Goal: Communication & Community: Participate in discussion

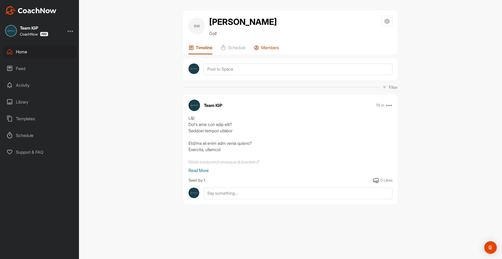
click at [259, 48] on icon at bounding box center [256, 47] width 5 height 5
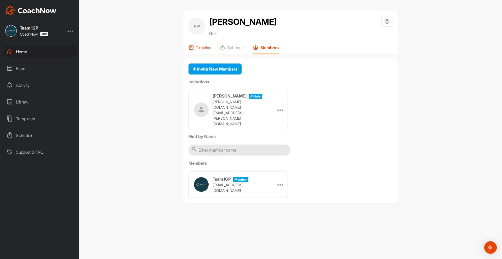
click at [194, 50] on div "Timeline" at bounding box center [199, 49] width 23 height 9
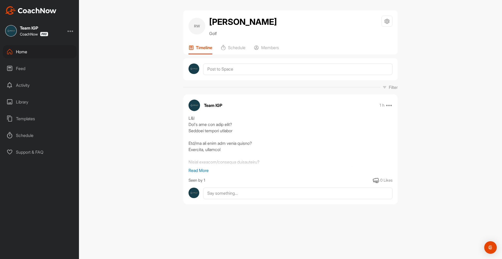
click at [194, 172] on p "Read More" at bounding box center [290, 170] width 204 height 6
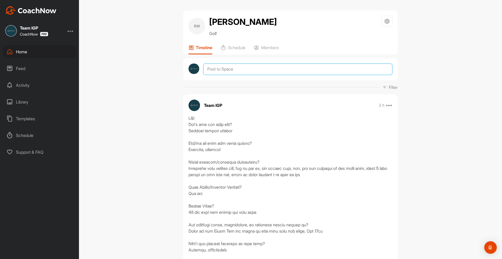
click at [209, 68] on textarea at bounding box center [297, 68] width 189 height 11
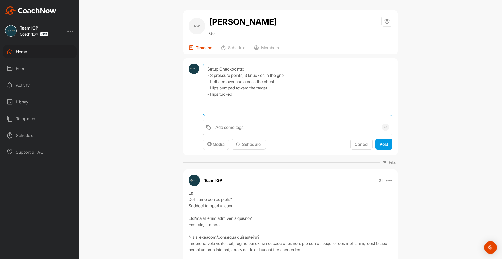
click at [278, 93] on textarea "Setup Checkpoints: - 3 pressure points, 3 knuckles in the grip - Left arm over …" at bounding box center [297, 89] width 189 height 52
click at [278, 86] on textarea "Setup Checkpoints: - 3 pressure points, 3 knuckles in the grip - Left arm over …" at bounding box center [297, 89] width 189 height 52
click at [274, 88] on textarea "Setup Checkpoints: - 3 pressure points, 3 knuckles in the grip - Left arm over …" at bounding box center [297, 89] width 189 height 52
click at [261, 93] on textarea "Setup Checkpoints: - 3 pressure points, 3 knuckles in the grip - Left arm over …" at bounding box center [297, 89] width 189 height 52
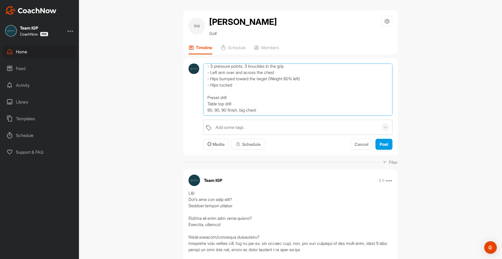
click at [266, 97] on textarea "Setup Checkpoints: - 3 pressure points, 3 knuckles in the grip - Left arm over …" at bounding box center [297, 89] width 189 height 52
click at [274, 98] on textarea "Setup Checkpoints: - 3 pressure points, 3 knuckles in the grip - Left arm over …" at bounding box center [297, 89] width 189 height 52
click at [213, 99] on textarea "Setup Checkpoints: - 3 pressure points, 3 knuckles in the grip - Left arm over …" at bounding box center [297, 89] width 189 height 52
click at [214, 100] on textarea "Setup Checkpoints: - 3 pressure points, 3 knuckles in the grip - Left arm over …" at bounding box center [297, 89] width 189 height 52
type textarea "Setup Checkpoints: - 3 pressure points, 3 knuckles in the grip - Left arm over …"
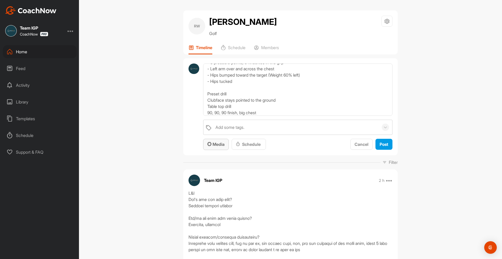
click at [211, 143] on span "Media" at bounding box center [215, 144] width 17 height 5
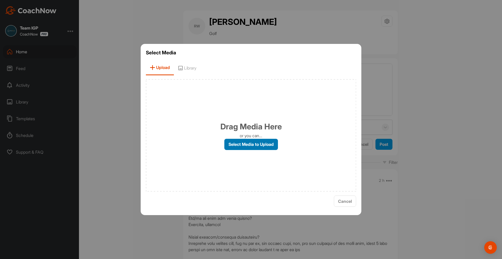
click at [257, 141] on label "Select Media to Upload" at bounding box center [251, 144] width 54 height 11
click at [0, 0] on input "Select Media to Upload" at bounding box center [0, 0] width 0 height 0
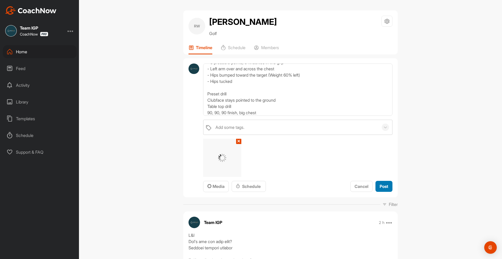
click at [379, 188] on span "Post" at bounding box center [383, 186] width 9 height 5
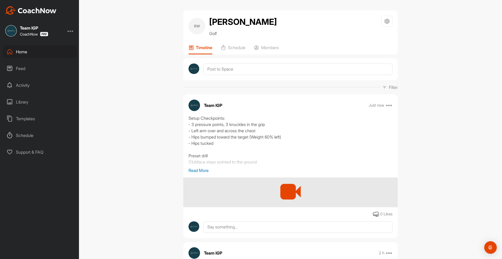
scroll to position [131, 0]
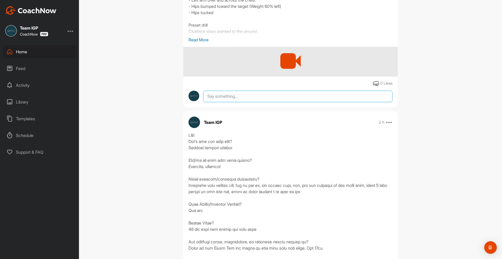
click at [225, 95] on textarea at bounding box center [297, 96] width 189 height 11
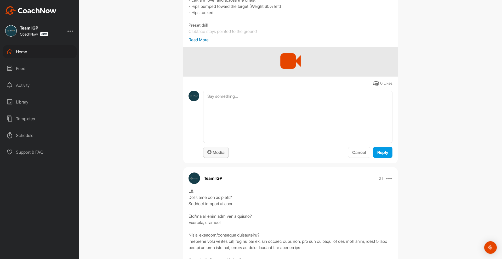
click at [213, 154] on span "Media" at bounding box center [215, 152] width 17 height 5
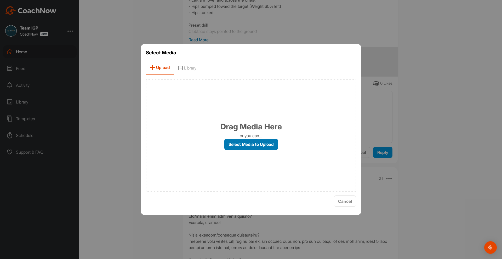
click at [238, 145] on label "Select Media to Upload" at bounding box center [251, 144] width 54 height 11
click at [0, 0] on input "Select Media to Upload" at bounding box center [0, 0] width 0 height 0
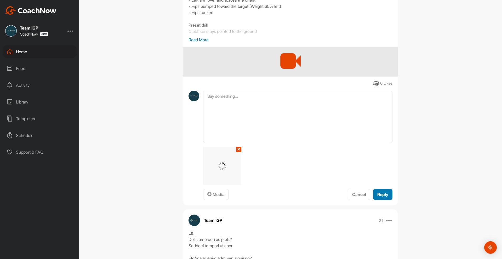
click at [386, 196] on button "Reply" at bounding box center [382, 194] width 19 height 11
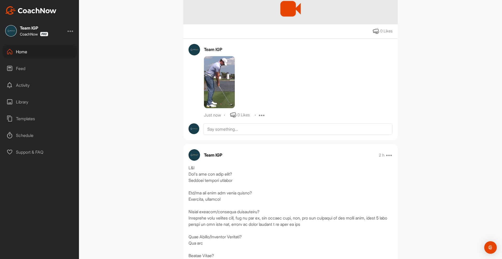
scroll to position [209, 0]
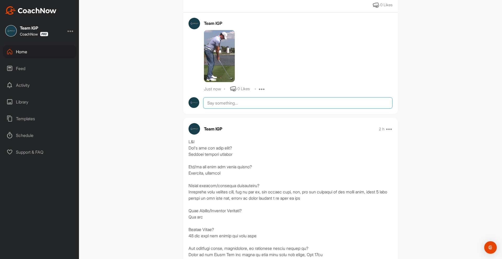
click at [204, 105] on textarea at bounding box center [297, 102] width 189 height 11
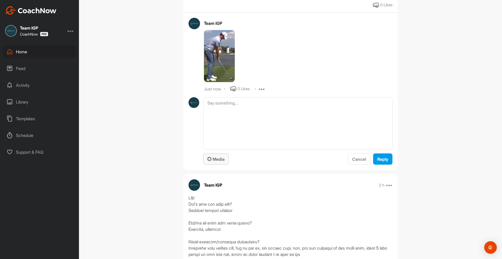
click at [203, 159] on button "Media" at bounding box center [216, 158] width 26 height 11
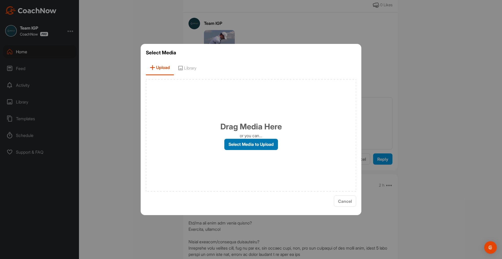
click at [235, 146] on label "Select Media to Upload" at bounding box center [251, 144] width 54 height 11
click at [0, 0] on input "Select Media to Upload" at bounding box center [0, 0] width 0 height 0
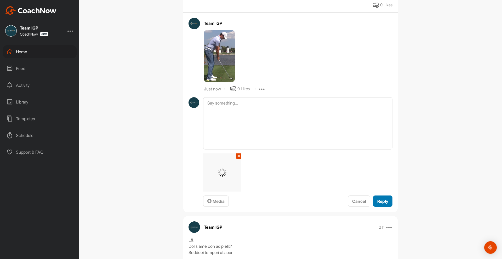
click at [377, 200] on span "Reply" at bounding box center [382, 201] width 11 height 5
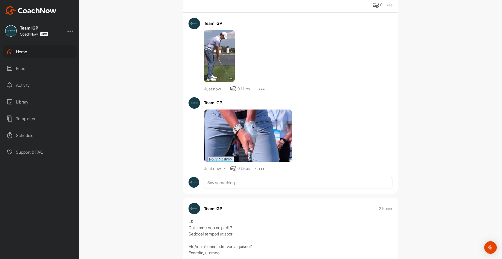
click at [232, 135] on img at bounding box center [248, 135] width 88 height 52
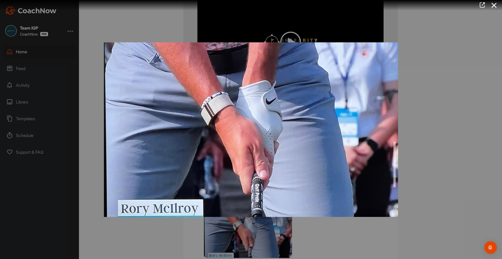
scroll to position [284, 0]
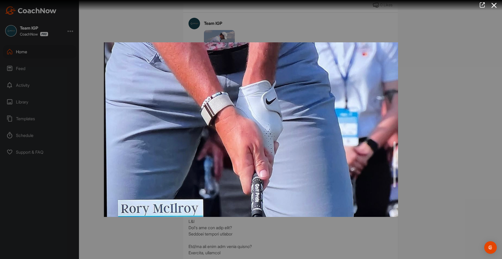
click at [438, 132] on div at bounding box center [251, 129] width 502 height 259
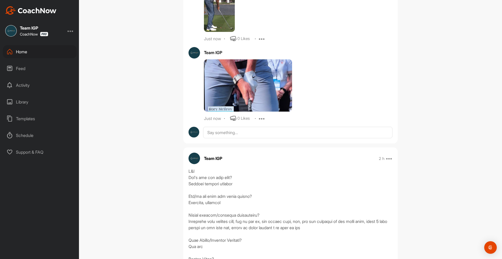
scroll to position [336, 0]
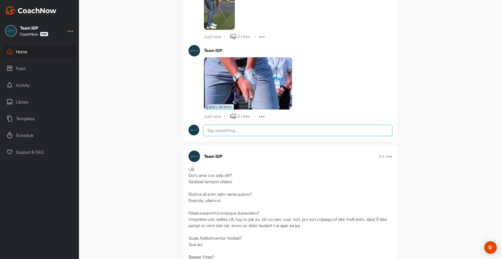
click at [224, 130] on textarea at bounding box center [297, 130] width 189 height 11
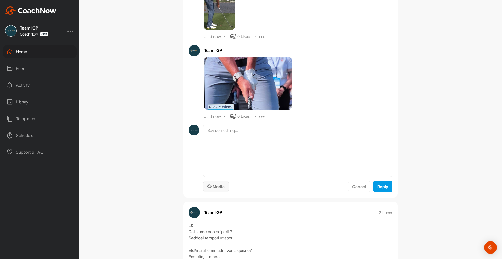
click at [219, 186] on span "Media" at bounding box center [215, 186] width 17 height 5
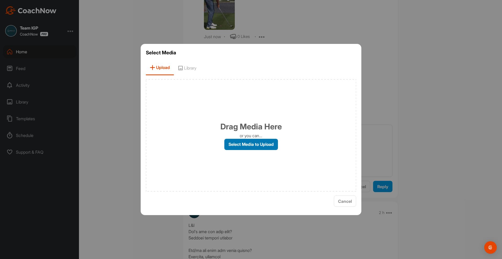
click at [234, 142] on label "Select Media to Upload" at bounding box center [251, 144] width 54 height 11
click at [0, 0] on input "Select Media to Upload" at bounding box center [0, 0] width 0 height 0
click at [339, 202] on span "Cancel" at bounding box center [345, 201] width 14 height 5
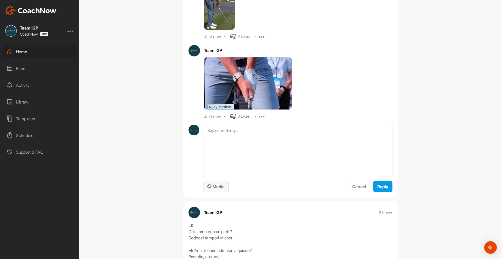
click at [211, 187] on span "Media" at bounding box center [215, 186] width 17 height 5
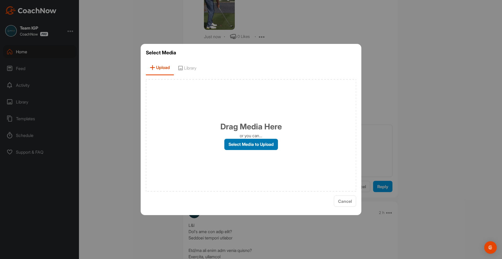
click at [240, 139] on label "Select Media to Upload" at bounding box center [251, 144] width 54 height 11
click at [0, 0] on input "Select Media to Upload" at bounding box center [0, 0] width 0 height 0
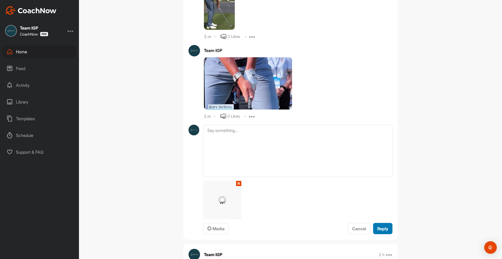
click at [377, 226] on div "Reply" at bounding box center [382, 229] width 11 height 6
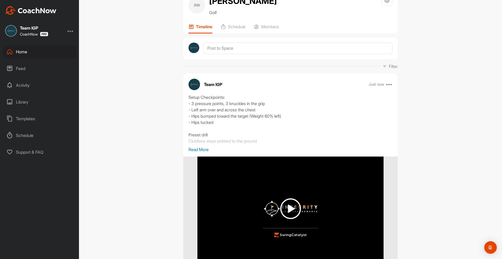
scroll to position [0, 0]
